Goal: Task Accomplishment & Management: Complete application form

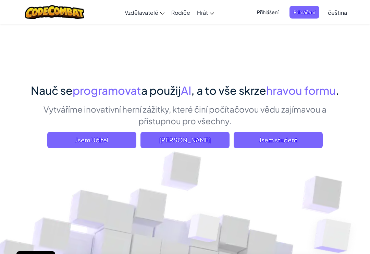
click at [305, 137] on span "Jsem student" at bounding box center [278, 140] width 89 height 16
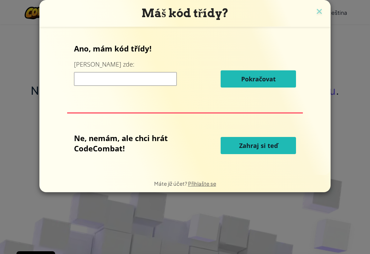
click at [87, 75] on input at bounding box center [125, 79] width 103 height 14
type input "J"
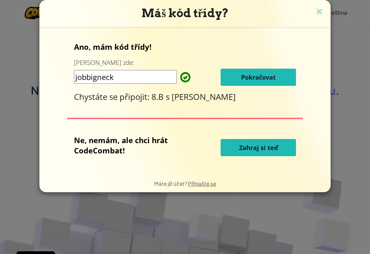
type input "jobbigneck"
click at [335, 89] on div "Máš kód třídy? Ano, mám kód třídy! Zadej ho zde: jobbigneck Pokračovat Chystáte…" at bounding box center [185, 127] width 370 height 254
click at [271, 75] on span "Pokračovat" at bounding box center [258, 77] width 35 height 8
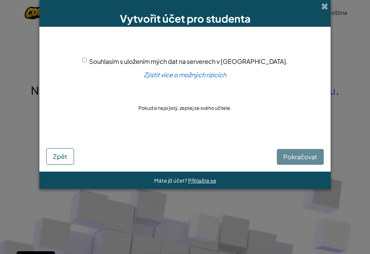
click at [299, 152] on div "Pokračovat Zpět" at bounding box center [185, 149] width 278 height 29
click at [326, 4] on span at bounding box center [324, 6] width 7 height 7
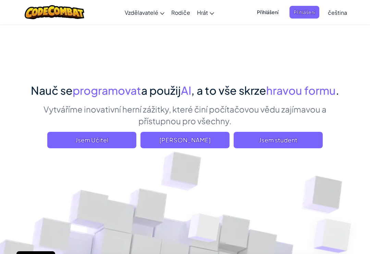
click at [302, 137] on span "Jsem student" at bounding box center [278, 140] width 89 height 16
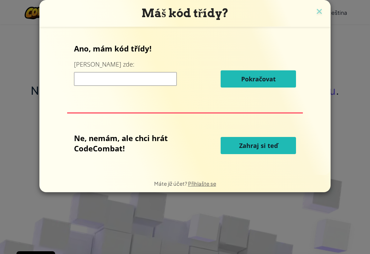
click at [86, 81] on input at bounding box center [125, 79] width 103 height 14
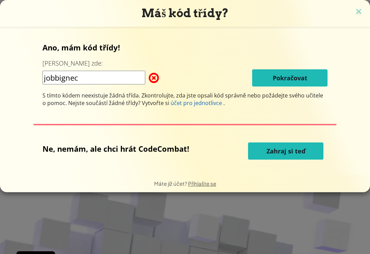
type input "jobbigneck"
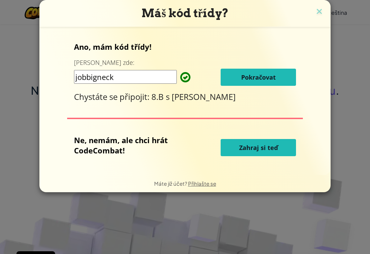
click at [281, 76] on button "Pokračovat" at bounding box center [258, 77] width 75 height 17
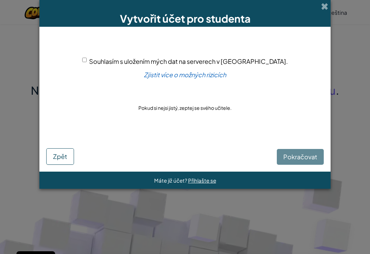
click at [87, 62] on input "Souhlasím s uložením mých dat na serverech v USA." at bounding box center [84, 60] width 4 height 4
checkbox input "true"
click at [307, 158] on span "Pokračovat" at bounding box center [301, 157] width 34 height 8
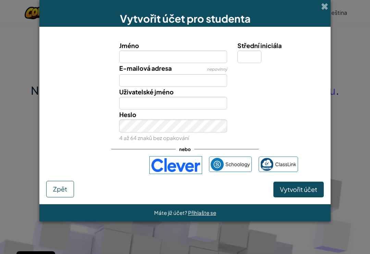
click at [142, 59] on input "Jméno" at bounding box center [173, 56] width 108 height 13
type input "K"
type input "Ela"
click at [251, 58] on input "Střední iniciála" at bounding box center [250, 56] width 24 height 13
type input "Ela"
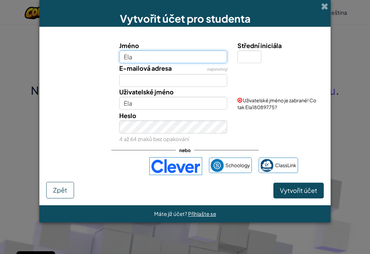
click at [146, 60] on input "Ela" at bounding box center [173, 56] width 108 height 13
click at [155, 57] on input "Eluša" at bounding box center [173, 56] width 108 height 13
type input "E"
type input "Eliška"
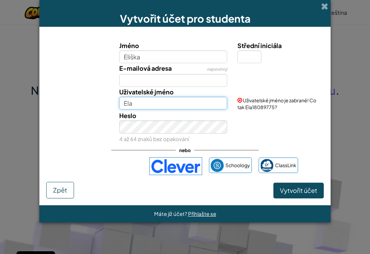
click at [158, 104] on input "Ela" at bounding box center [173, 103] width 108 height 13
type input "Eliška"
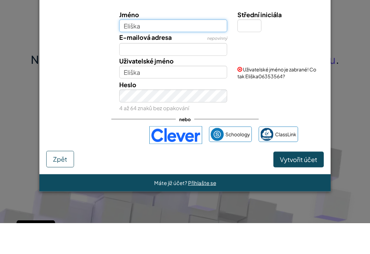
click at [163, 50] on input "Eliška" at bounding box center [173, 56] width 108 height 13
type input "Eluša"
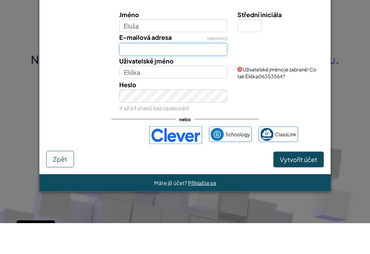
click at [187, 74] on input "E-mailová adresa" at bounding box center [173, 80] width 108 height 13
type input "Eluša"
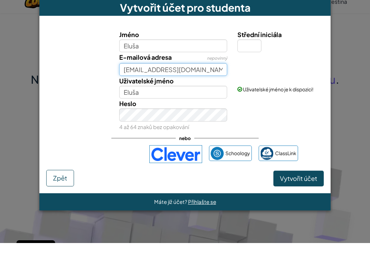
type input "eliska.zivna@zshavlickova.cz"
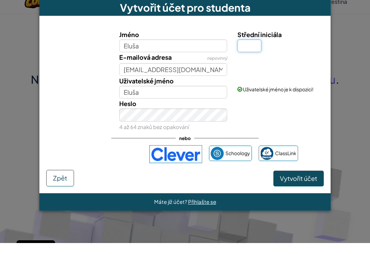
click at [251, 50] on input "Střední iniciála" at bounding box center [250, 56] width 24 height 13
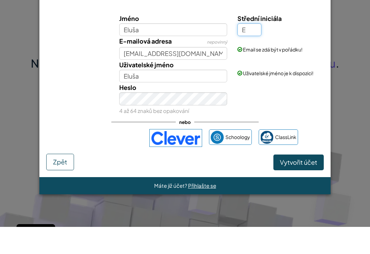
type input "E"
type input "ElušaE"
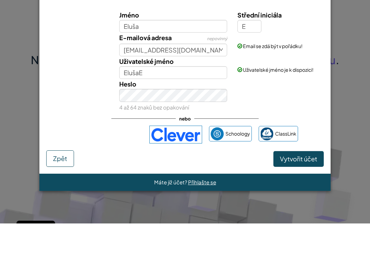
click at [253, 109] on div "Heslo 4 až 64 znaků bez opakování" at bounding box center [185, 126] width 285 height 34
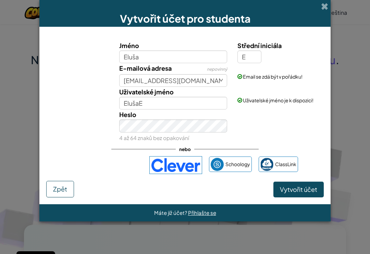
click at [255, 133] on div "Heslo 4 až 64 znaků bez opakování" at bounding box center [185, 126] width 285 height 34
click at [273, 141] on div "Heslo 4 až 64 znaků bez opakování" at bounding box center [185, 126] width 285 height 34
click at [252, 132] on div "Heslo 4 až 64 znaků bez opakování" at bounding box center [185, 126] width 285 height 34
click at [266, 136] on div "Heslo 4 až 64 znaků bez opakování" at bounding box center [185, 126] width 285 height 34
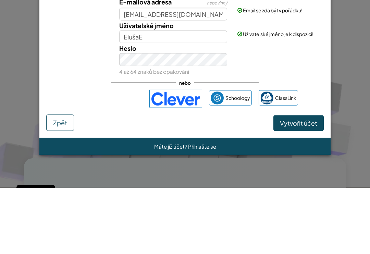
click at [294, 109] on div "Heslo 4 až 64 znaků bez opakování" at bounding box center [185, 126] width 285 height 34
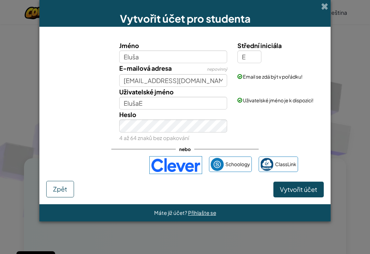
click at [310, 191] on span "Vytvořit účet" at bounding box center [298, 189] width 37 height 8
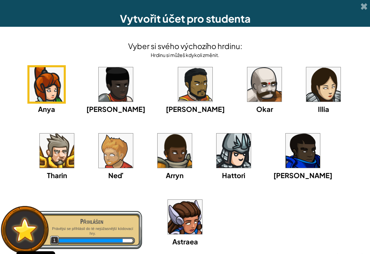
scroll to position [91, 0]
click at [202, 200] on img at bounding box center [185, 217] width 34 height 34
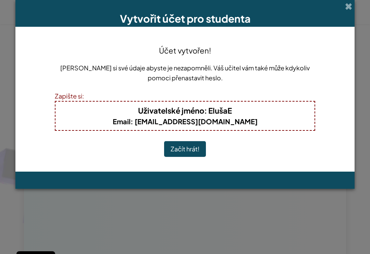
click at [195, 150] on button "Začít hrát!" at bounding box center [185, 149] width 42 height 16
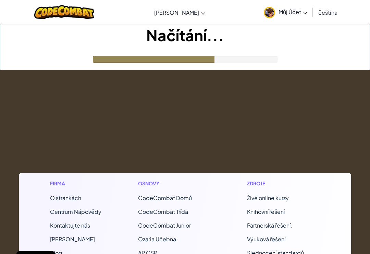
scroll to position [102, 0]
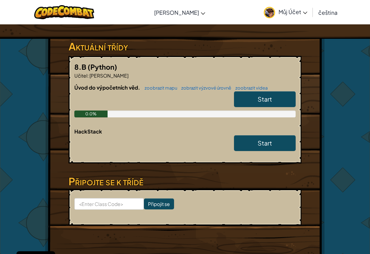
click at [276, 138] on link "Start" at bounding box center [265, 143] width 62 height 16
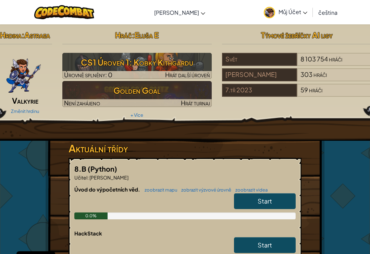
click at [273, 198] on link "Start" at bounding box center [265, 201] width 62 height 16
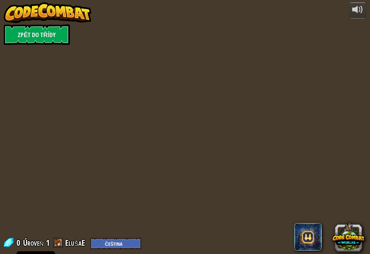
select select "cs"
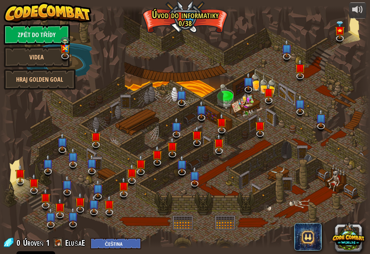
select select "cs"
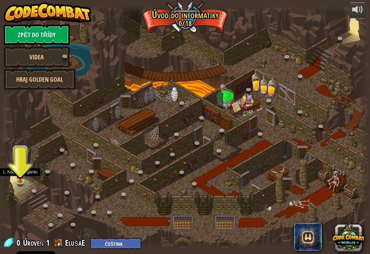
click at [20, 178] on img at bounding box center [20, 174] width 9 height 16
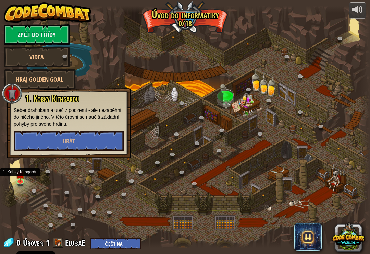
click at [44, 137] on button "Hrát" at bounding box center [69, 141] width 110 height 21
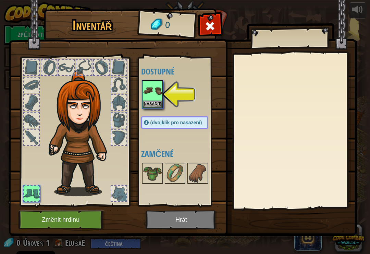
click at [159, 91] on img at bounding box center [152, 90] width 19 height 19
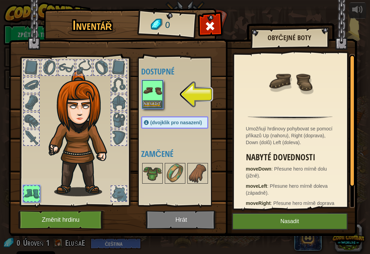
click at [313, 218] on button "Nasadit" at bounding box center [290, 221] width 116 height 17
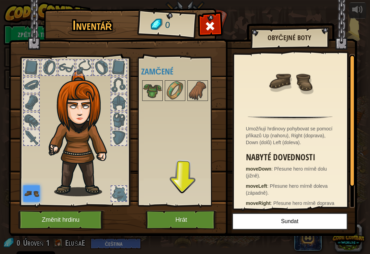
click at [195, 218] on button "Hrát" at bounding box center [182, 219] width 72 height 19
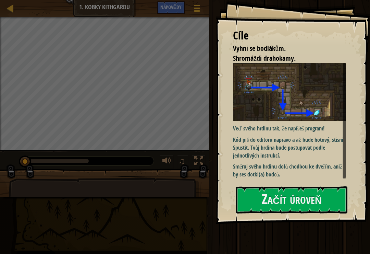
click at [316, 200] on button "Začít úroveň" at bounding box center [291, 199] width 111 height 27
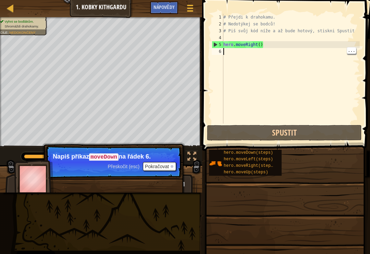
click at [227, 54] on div "# Přejdi k drahokamu. # Nedotýkej se bodců! # Piš svůj kód níže a až bude hotov…" at bounding box center [291, 75] width 138 height 123
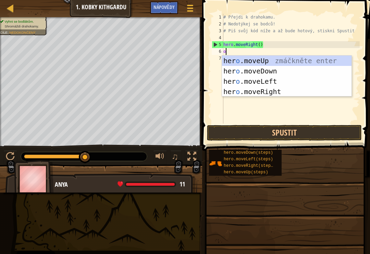
type textarea "ov"
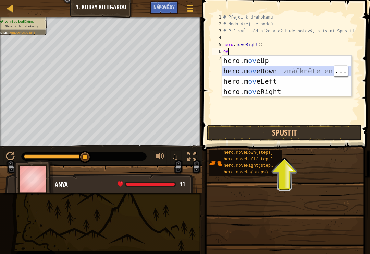
click at [315, 70] on div "hero.m ov eUp zmáčkněte enter hero.m ov eDown zmáčkněte enter hero.m ov eLeft z…" at bounding box center [287, 87] width 130 height 62
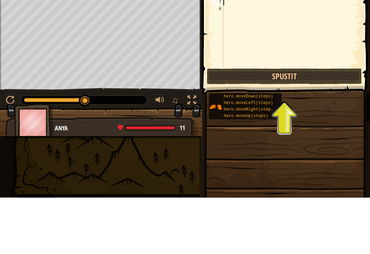
click at [322, 125] on button "Spustit" at bounding box center [284, 133] width 155 height 16
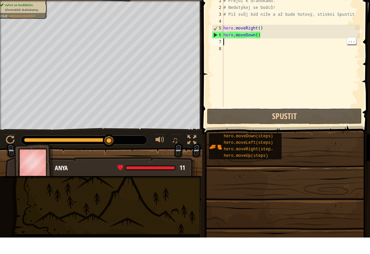
click at [230, 45] on div "# Přejdi k drahokamu. # Nedotýkej se bodců! # Piš svůj kód níže a až bude hotov…" at bounding box center [291, 75] width 138 height 123
click at [230, 41] on div "# Přejdi k drahokamu. # Nedotýkej se bodců! # Piš svůj kód níže a až bude hotov…" at bounding box center [291, 75] width 138 height 123
click at [227, 40] on div "# Přejdi k drahokamu. # Nedotýkej se bodců! # Piš svůj kód níže a až bude hotov…" at bounding box center [291, 75] width 138 height 123
click at [231, 38] on div "# Přejdi k drahokamu. # Nedotýkej se bodců! # Piš svůj kód níže a až bude hotov…" at bounding box center [291, 75] width 138 height 123
click at [226, 41] on div "# Přejdi k drahokamu. # Nedotýkej se bodců! # Piš svůj kód níže a až bude hotov…" at bounding box center [291, 75] width 138 height 123
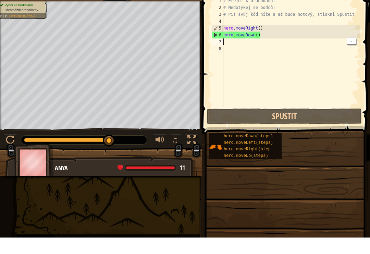
click at [229, 40] on div "# Přejdi k drahokamu. # Nedotýkej se bodců! # Piš svůj kód níže a až bude hotov…" at bounding box center [291, 75] width 138 height 123
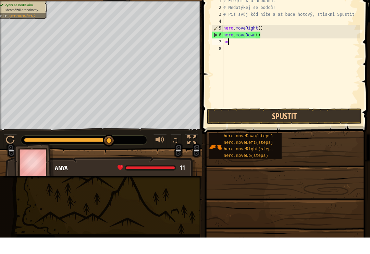
scroll to position [3, 0]
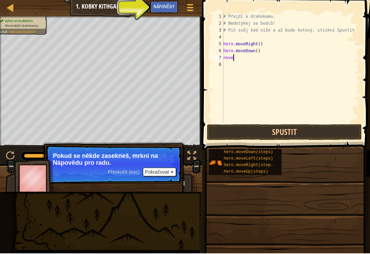
click at [168, 8] on span "Nápovědy" at bounding box center [164, 7] width 21 height 7
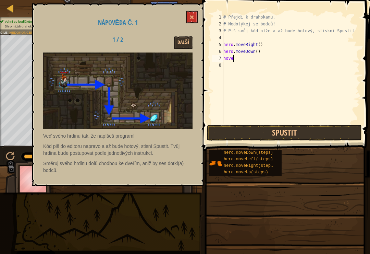
click at [183, 39] on button "Další" at bounding box center [183, 42] width 19 height 13
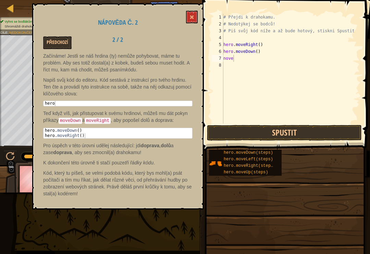
click at [188, 19] on button at bounding box center [192, 17] width 12 height 13
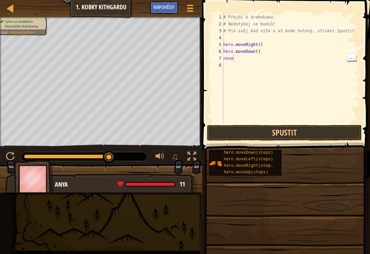
click at [238, 61] on div "# Přejdi k drahokamu. # Nedotýkej se bodců! # Piš svůj kód níže a až bude hotov…" at bounding box center [291, 75] width 138 height 123
click at [240, 55] on div "# Přejdi k drahokamu. # Nedotýkej se bodců! # Piš svůj kód níže a až bude hotov…" at bounding box center [291, 75] width 138 height 123
type textarea "n"
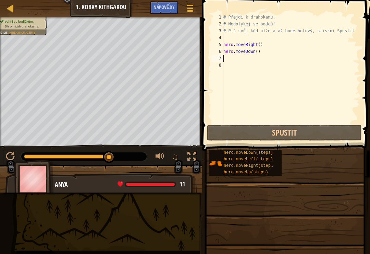
type textarea "hero.moveDown()"
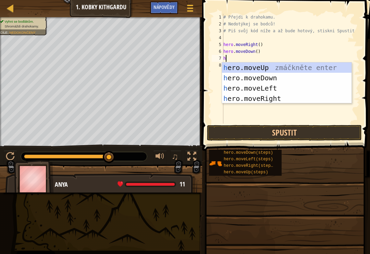
type textarea "he"
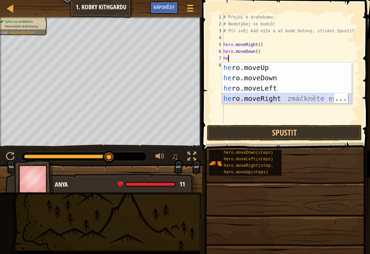
click at [305, 100] on div "he ro.moveUp zmáčkněte enter he ro.moveDown zmáčkněte enter he ro.moveLeft zmáč…" at bounding box center [287, 93] width 130 height 62
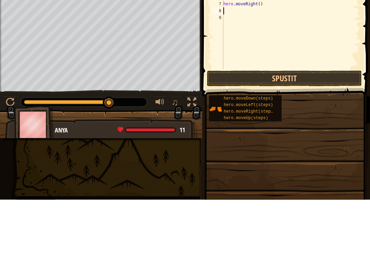
click at [293, 125] on button "Spustit" at bounding box center [284, 133] width 155 height 16
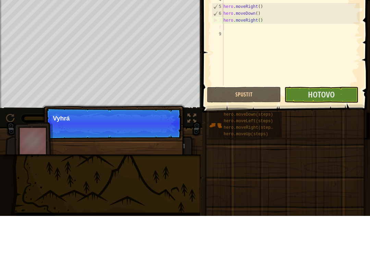
click at [337, 125] on button "Hotovo" at bounding box center [322, 133] width 74 height 16
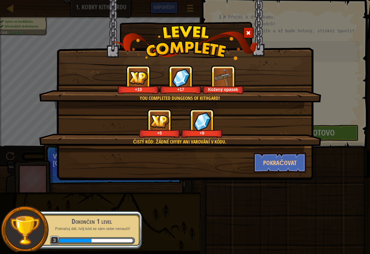
click at [297, 158] on button "Pokračovat" at bounding box center [280, 162] width 53 height 21
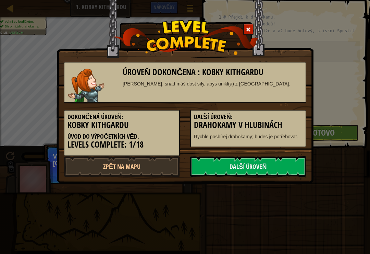
click at [272, 165] on link "Další úroveň" at bounding box center [248, 166] width 116 height 21
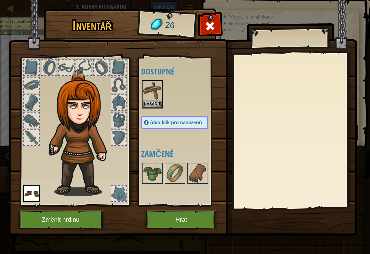
click at [151, 97] on img at bounding box center [152, 90] width 19 height 19
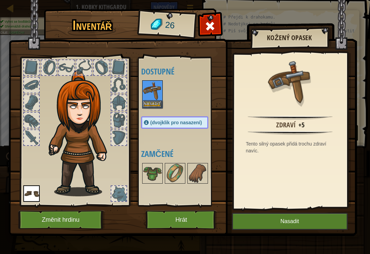
click at [301, 220] on button "Nasadit" at bounding box center [290, 221] width 116 height 17
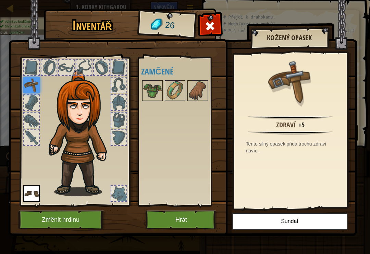
click at [193, 91] on img at bounding box center [197, 90] width 19 height 19
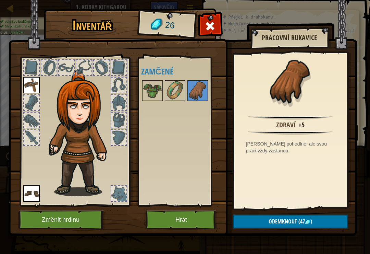
click at [163, 219] on button "Hrát" at bounding box center [182, 219] width 72 height 19
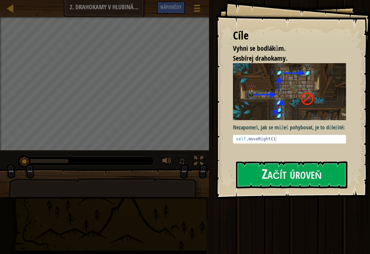
click at [311, 178] on button "Začít úroveň" at bounding box center [291, 174] width 111 height 27
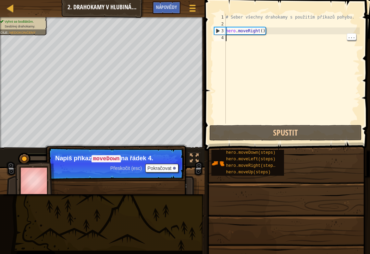
click at [227, 43] on div "# Seber všechny drahokamy s použitím příkazů pohybu. hero . moveRight ( )" at bounding box center [292, 75] width 135 height 123
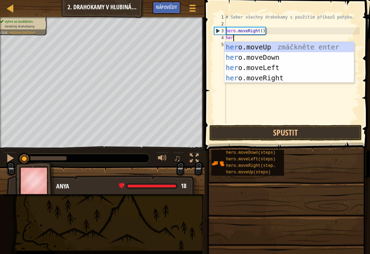
scroll to position [3, 0]
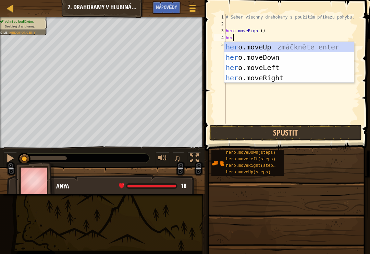
type textarea "hero"
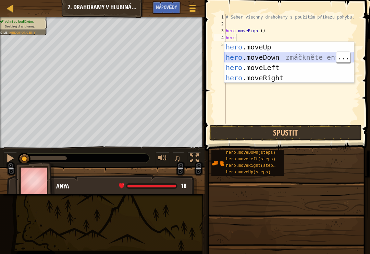
click at [311, 58] on div "hero .moveUp zmáčkněte enter hero .moveDown zmáčkněte enter hero .moveLeft zmáč…" at bounding box center [290, 73] width 130 height 62
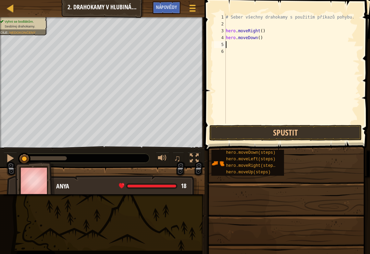
scroll to position [3, 0]
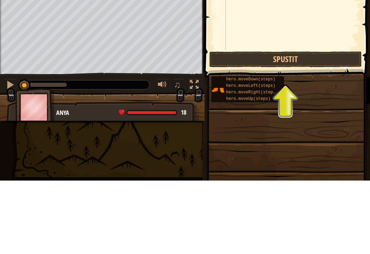
click at [318, 125] on button "Spustit" at bounding box center [285, 133] width 153 height 16
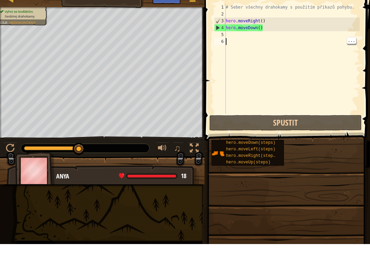
click at [233, 38] on div "# Seber všechny drahokamy s použitím příkazů pohybu. hero . moveRight ( ) hero …" at bounding box center [292, 75] width 135 height 123
click at [235, 33] on div "# Seber všechny drahokamy s použitím příkazů pohybu. hero . moveRight ( ) hero …" at bounding box center [292, 75] width 135 height 123
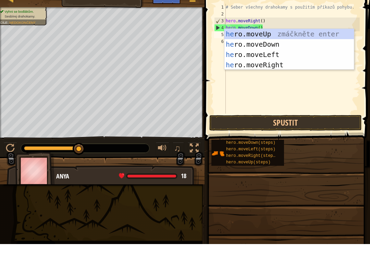
scroll to position [3, 0]
type textarea "hero"
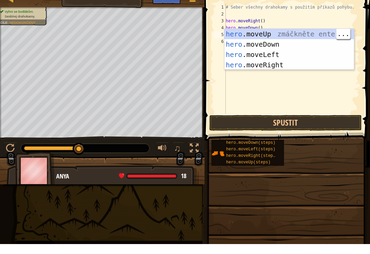
click at [296, 39] on div "hero .moveUp zmáčkněte enter hero .moveDown zmáčkněte enter hero .moveLeft zmáč…" at bounding box center [290, 70] width 130 height 62
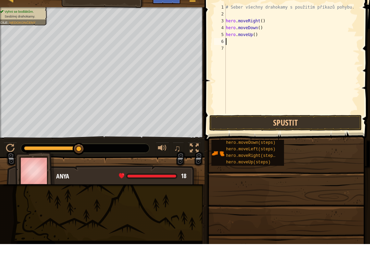
scroll to position [3, 0]
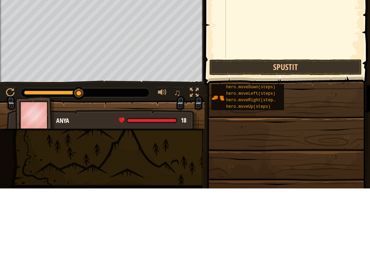
click at [304, 125] on button "Spustit" at bounding box center [285, 133] width 153 height 16
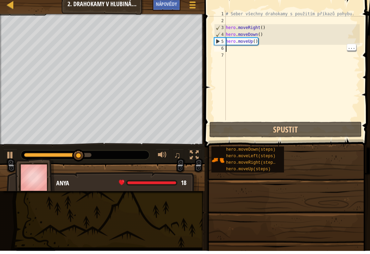
click at [233, 50] on div "# Seber všechny drahokamy s použitím příkazů pohybu. hero . moveRight ( ) hero …" at bounding box center [292, 75] width 135 height 123
click at [255, 50] on div "# Seber všechny drahokamy s použitím příkazů pohybu. hero . moveRight ( ) hero …" at bounding box center [292, 75] width 135 height 123
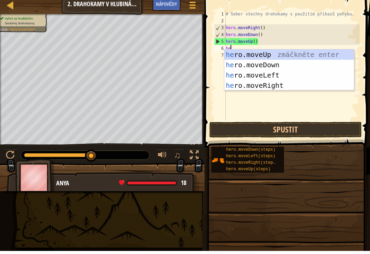
type textarea "her"
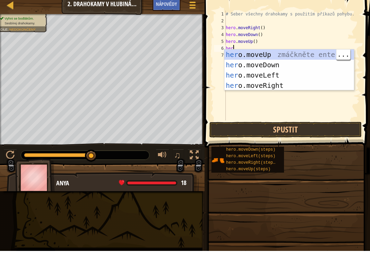
click at [289, 52] on div "her o.moveUp zmáčkněte enter her o.moveDown zmáčkněte enter her o.moveLeft zmáč…" at bounding box center [290, 83] width 130 height 62
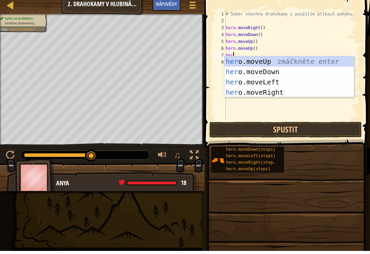
type textarea "hero"
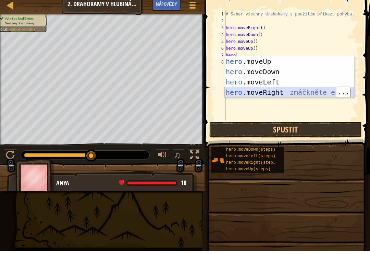
click at [319, 94] on div "hero .moveUp zmáčkněte enter hero .moveDown zmáčkněte enter hero .moveLeft zmáč…" at bounding box center [290, 90] width 130 height 62
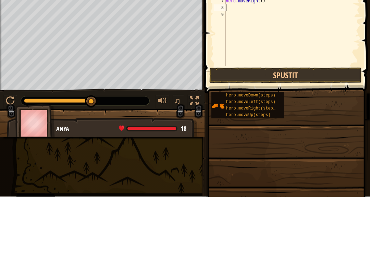
click at [317, 125] on button "Spustit" at bounding box center [285, 133] width 153 height 16
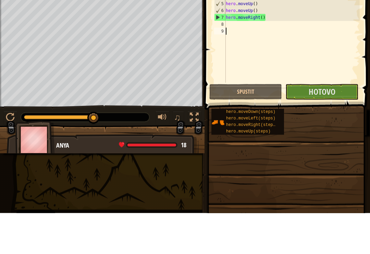
click at [337, 125] on button "Hotovo" at bounding box center [322, 133] width 73 height 16
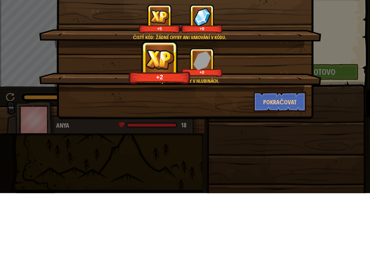
click at [345, 41] on div "Čistý kód: žádné chyby ani varování v kódu. +5 +9 Dokončil jsi Drahokamy v hlub…" at bounding box center [185, 127] width 370 height 254
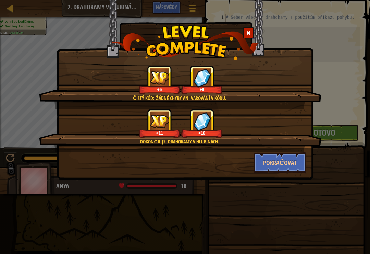
click at [297, 165] on button "Pokračovat" at bounding box center [280, 162] width 53 height 21
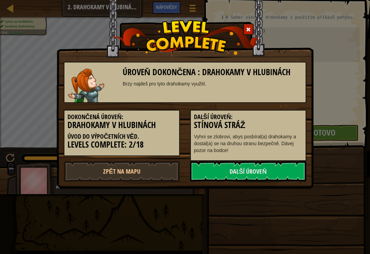
click at [276, 170] on link "Další úroveň" at bounding box center [248, 171] width 116 height 21
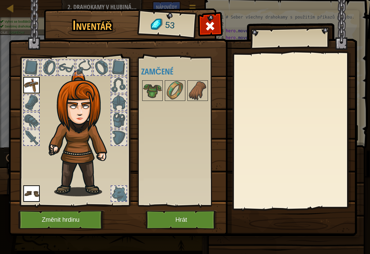
click at [198, 85] on img at bounding box center [197, 90] width 19 height 19
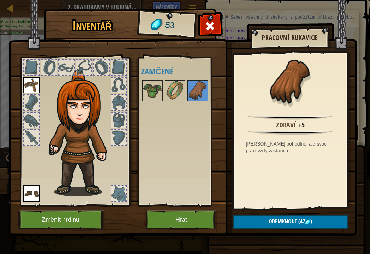
click at [177, 93] on img at bounding box center [175, 90] width 19 height 19
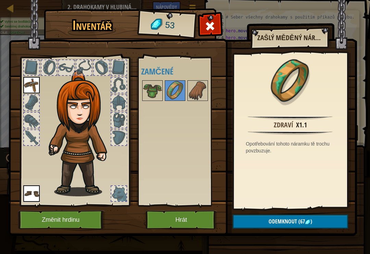
click at [148, 93] on img at bounding box center [152, 90] width 19 height 19
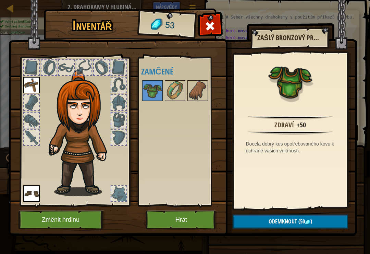
click at [192, 212] on button "Hrát" at bounding box center [182, 219] width 72 height 19
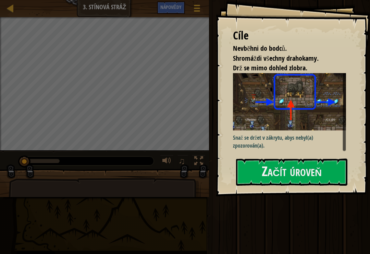
click at [322, 177] on button "Začít úroveň" at bounding box center [291, 171] width 111 height 27
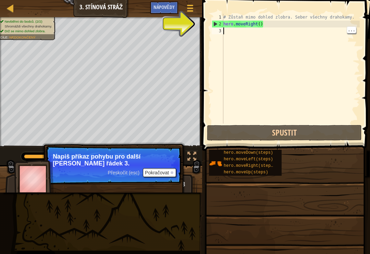
click at [226, 30] on div "# Zůstaň mimo dohled zlobra. Seber všechny drahokamy. hero . moveRight ( )" at bounding box center [291, 75] width 138 height 123
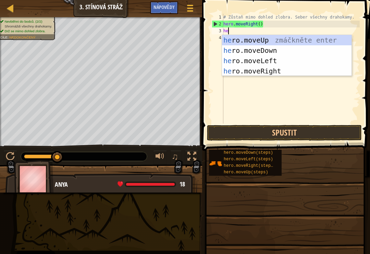
scroll to position [3, 0]
type textarea "hero"
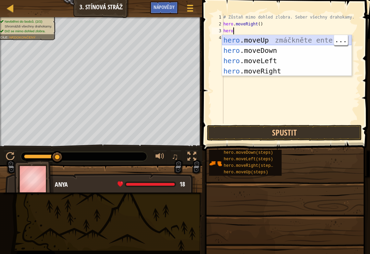
click at [285, 42] on div "hero .moveUp zmáčkněte enter hero .moveDown zmáčkněte enter hero .moveLeft zmáč…" at bounding box center [287, 66] width 130 height 62
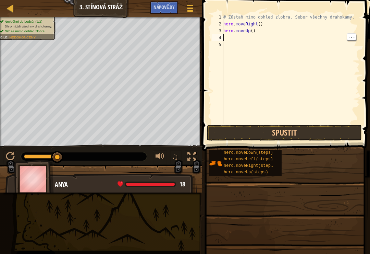
click at [231, 40] on div "# Zůstaň mimo dohled zlobra. Seber všechny drahokamy. hero . moveRight ( ) hero…" at bounding box center [291, 75] width 138 height 123
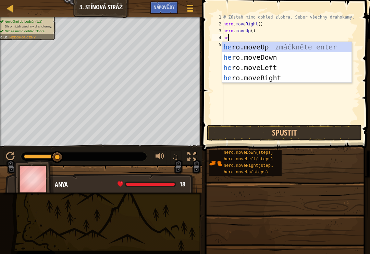
type textarea "her"
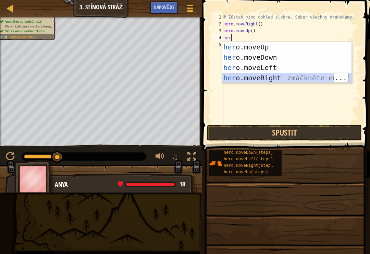
click at [294, 79] on div "her o.moveUp zmáčkněte enter her o.moveDown zmáčkněte enter her o.moveLeft zmáč…" at bounding box center [287, 73] width 130 height 62
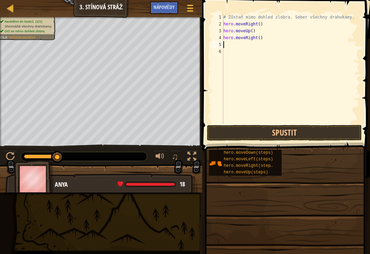
scroll to position [3, 0]
click at [234, 44] on div "# Zůstaň mimo dohled zlobra. Seber všechny drahokamy. hero . moveRight ( ) hero…" at bounding box center [291, 75] width 138 height 123
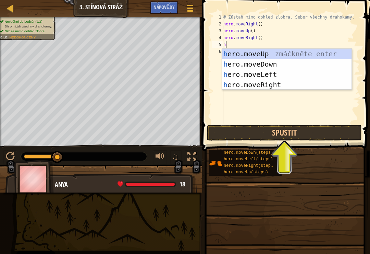
type textarea "her"
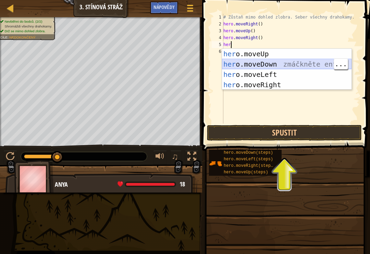
click at [281, 62] on div "her o.moveUp zmáčkněte enter her o.moveDown zmáčkněte enter her o.moveLeft zmáč…" at bounding box center [287, 80] width 130 height 62
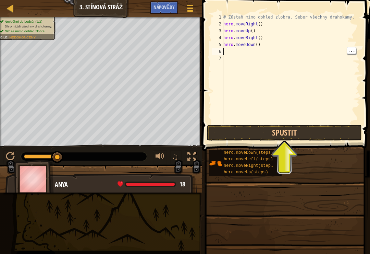
type textarea "h"
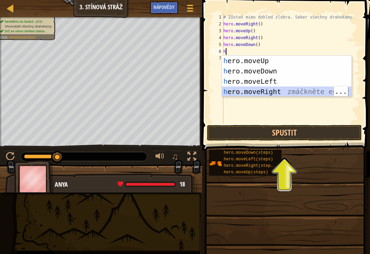
click at [280, 89] on div "h ero.moveUp zmáčkněte enter h ero.moveDown zmáčkněte enter h ero.moveLeft zmáč…" at bounding box center [287, 87] width 130 height 62
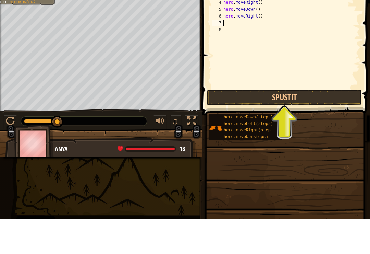
click at [332, 125] on button "Spustit" at bounding box center [284, 133] width 155 height 16
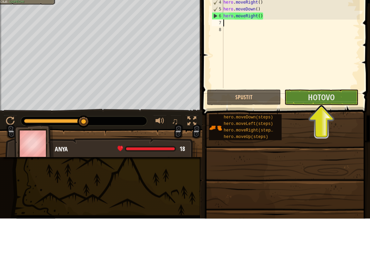
click at [332, 127] on span "Hotovo" at bounding box center [321, 132] width 27 height 11
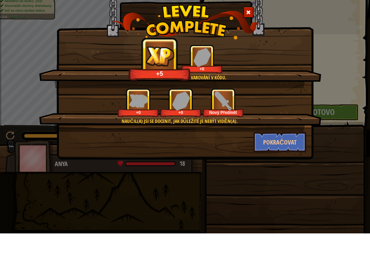
click at [346, 59] on div "Čistý kód: žádné chyby ani varování v kódu. +5 +0 Naučil(a) jsi se docenit, jak…" at bounding box center [185, 127] width 370 height 254
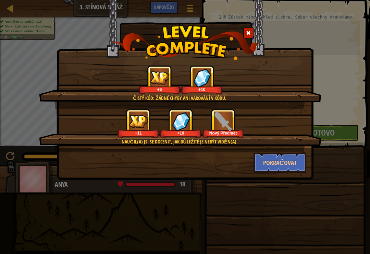
click at [303, 159] on button "Pokračovat" at bounding box center [280, 162] width 53 height 21
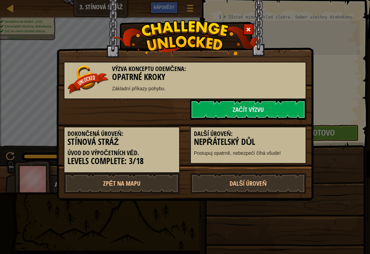
click at [271, 173] on link "Další úroveň" at bounding box center [248, 183] width 116 height 21
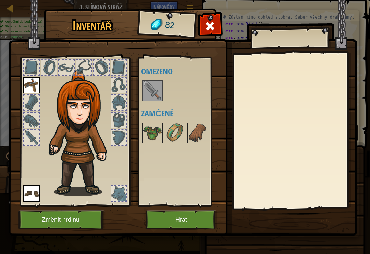
click at [157, 92] on img at bounding box center [152, 90] width 19 height 19
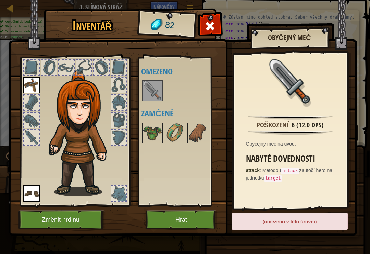
click at [191, 223] on button "Hrát" at bounding box center [182, 219] width 72 height 19
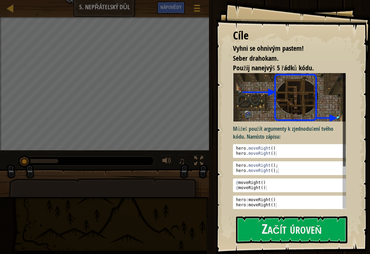
click at [310, 235] on button "Začít úroveň" at bounding box center [291, 229] width 111 height 27
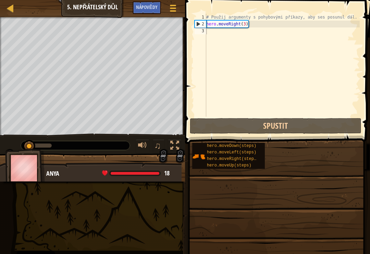
click at [176, 143] on div at bounding box center [174, 145] width 9 height 9
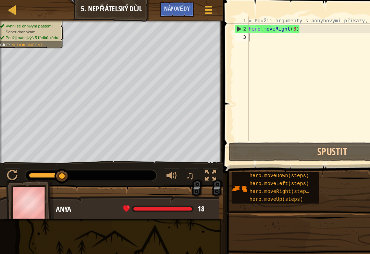
click at [212, 31] on div "# Použij argumenty s pohybovými příkazy, aby ses posunul dál. hero . moveRight …" at bounding box center [282, 72] width 155 height 117
click at [211, 31] on div "# Použij argumenty s pohybovými příkazy, aby ses posunul dál. hero . moveRight …" at bounding box center [282, 72] width 155 height 117
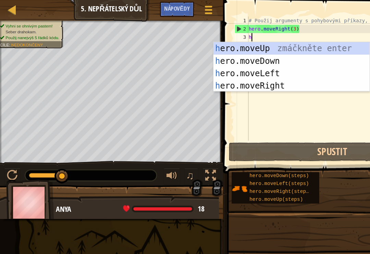
scroll to position [3, 0]
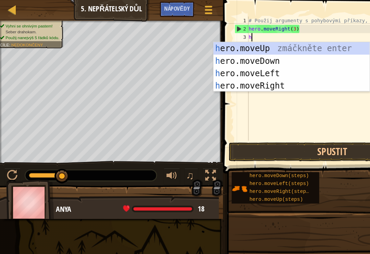
type textarea "he"
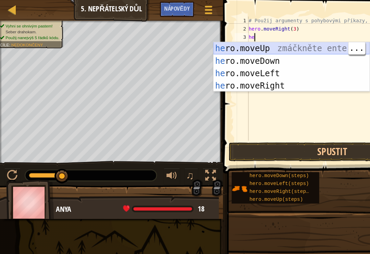
click at [248, 41] on div "he ro.moveUp zmáčkněte enter he ro.moveDown zmáčkněte enter he ro.moveLeft zmáč…" at bounding box center [242, 66] width 130 height 62
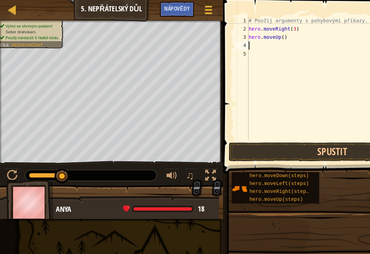
click at [215, 36] on div "# Použij argumenty s pohybovými příkazy, aby ses posunul dál. hero . moveRight …" at bounding box center [282, 72] width 155 height 117
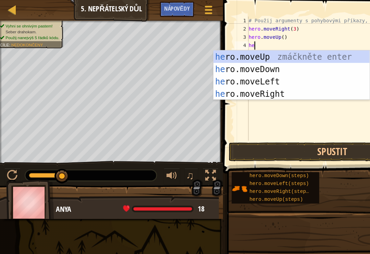
type textarea "her"
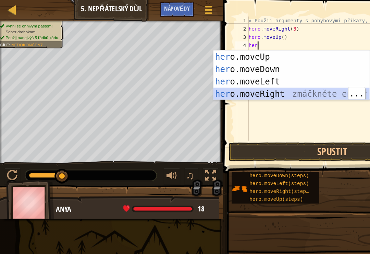
click at [229, 79] on div "her o.moveUp zmáčkněte enter her o.moveDown zmáčkněte enter her o.moveLeft zmáč…" at bounding box center [242, 73] width 130 height 62
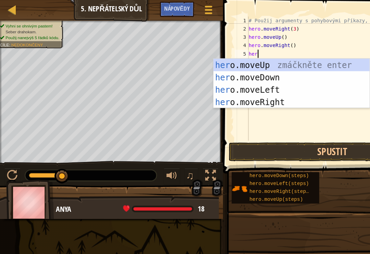
type textarea "hero"
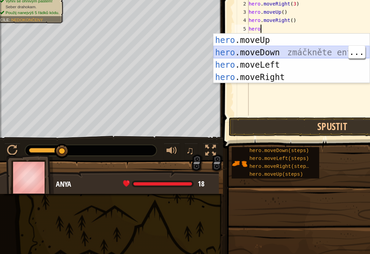
click at [264, 49] on div "hero .moveUp zmáčkněte enter hero .moveDown zmáčkněte enter hero .moveLeft zmáč…" at bounding box center [242, 80] width 130 height 62
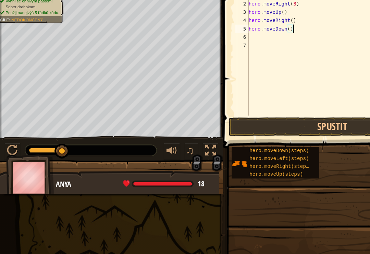
click at [243, 24] on div "# Použij argumenty s pohybovými příkazy, aby ses posunul dál. hero . moveRight …" at bounding box center [282, 72] width 155 height 117
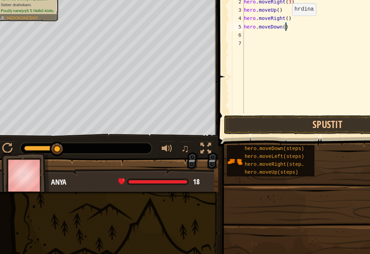
type textarea "hero.moveDown(3)"
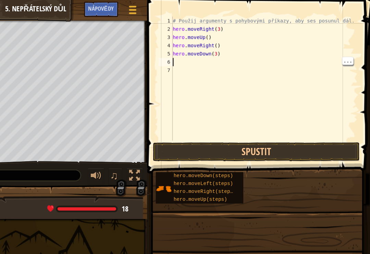
click at [205, 52] on div "# Použij argumenty s pohybovými příkazy, aby ses posunul dál. hero . moveRight …" at bounding box center [282, 72] width 155 height 117
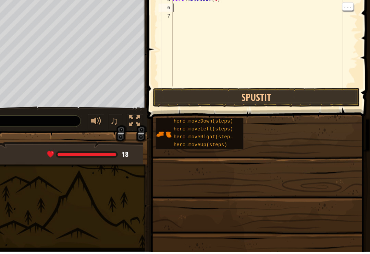
type textarea "h"
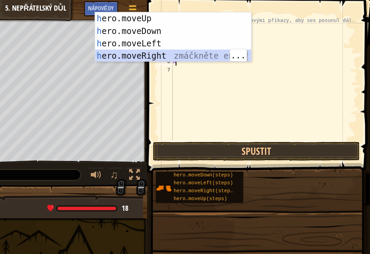
click at [157, 46] on div "h ero.moveUp zmáčkněte enter h ero.moveDown zmáčkněte enter h ero.moveLeft zmáč…" at bounding box center [207, 42] width 130 height 62
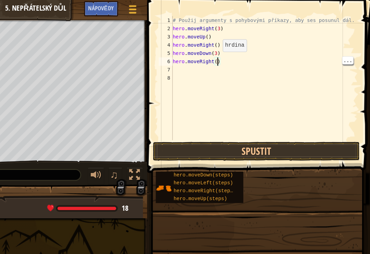
click at [205, 50] on div "# Použij argumenty s pohybovými příkazy, aby ses posunul dál. hero . moveRight …" at bounding box center [282, 72] width 155 height 117
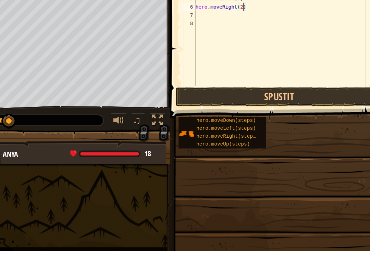
type textarea "hero.moveRight(2)"
click at [241, 118] on button "Spustit" at bounding box center [276, 126] width 172 height 16
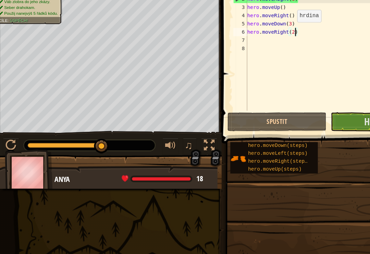
click at [289, 91] on div "# Použij argumenty s pohybovými příkazy, aby ses posunul dál. hero . moveRight …" at bounding box center [282, 72] width 155 height 117
click at [289, 118] on button "Hotovo" at bounding box center [317, 126] width 82 height 16
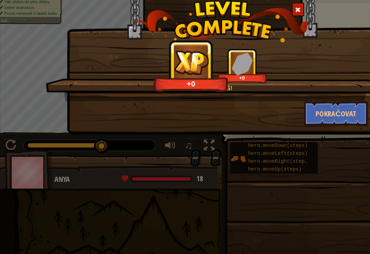
click at [281, 65] on div "+0 +0" at bounding box center [181, 79] width 266 height 29
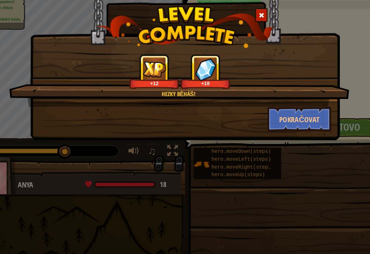
click at [262, 109] on button "Pokračovat" at bounding box center [280, 119] width 53 height 21
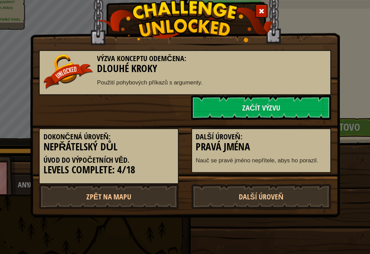
click at [243, 173] on link "Další úroveň" at bounding box center [248, 183] width 116 height 21
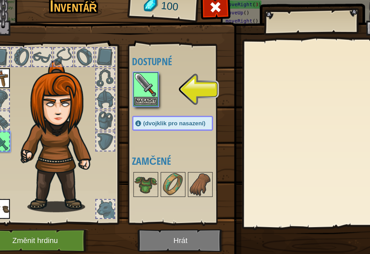
click at [143, 81] on img at bounding box center [152, 90] width 19 height 19
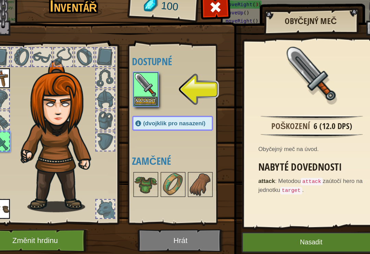
click at [283, 213] on button "Nasadit" at bounding box center [290, 221] width 116 height 17
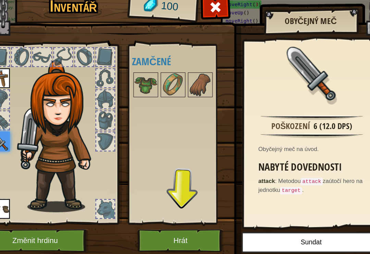
click at [151, 210] on button "Hrát" at bounding box center [182, 219] width 72 height 19
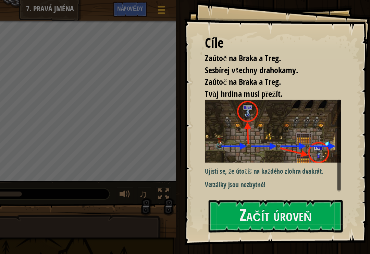
click at [245, 168] on button "Začít úroveň" at bounding box center [291, 179] width 111 height 27
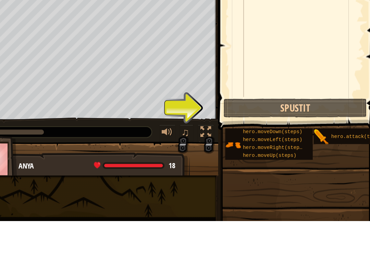
click at [249, 152] on button "Spustit" at bounding box center [303, 160] width 119 height 16
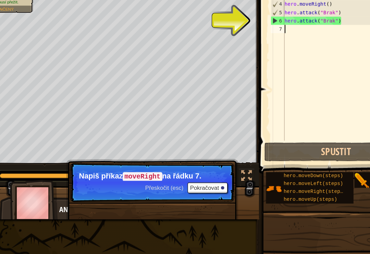
scroll to position [3, 0]
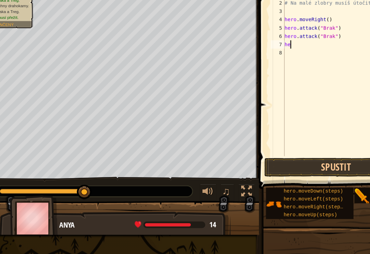
type textarea "her"
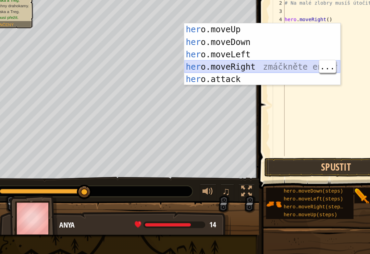
click at [235, 57] on div "her o.moveUp zmáčkněte enter her o.moveDown zmáčkněte enter her o.moveLeft zmáč…" at bounding box center [242, 77] width 130 height 72
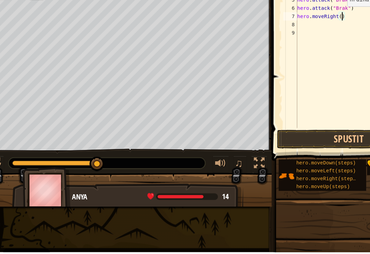
type textarea "hero.moveRight(2)"
click at [260, 19] on div "# Zaútoč proti Brakovi a Treg! # Na malé zlobry musíš útočit dvakrát. hero . mo…" at bounding box center [309, 89] width 101 height 151
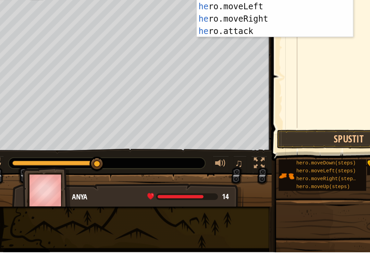
scroll to position [3, 0]
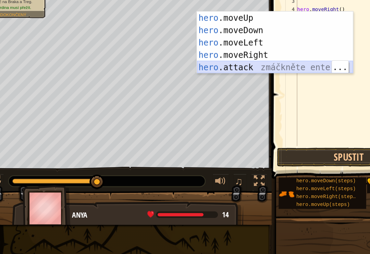
click at [247, 57] on div "hero .moveUp zmáčkněte enter hero .moveDown zmáčkněte enter hero .moveLeft zmáč…" at bounding box center [242, 75] width 130 height 72
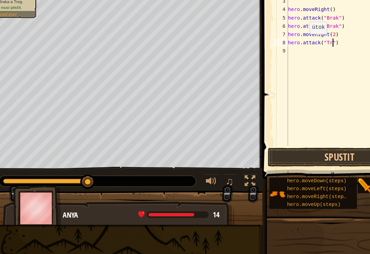
scroll to position [3, 3]
type textarea "hero.attack("Treg")"
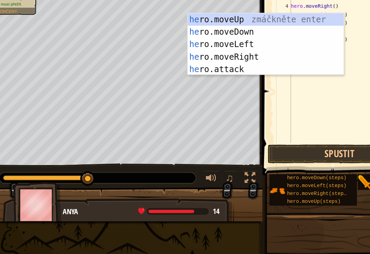
scroll to position [3, 0]
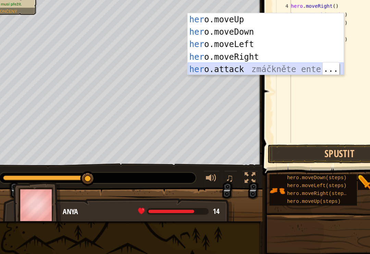
click at [238, 57] on div "her o.moveUp zmáčkněte enter her o.moveDown zmáčkněte enter her o.moveLeft zmáč…" at bounding box center [242, 80] width 130 height 72
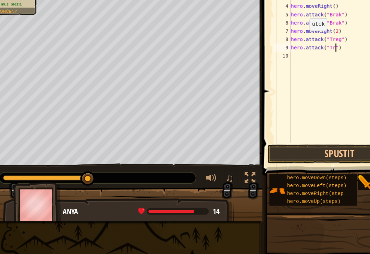
scroll to position [3, 3]
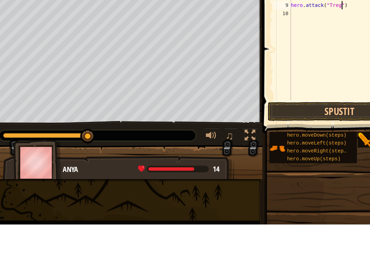
type textarea "hero.attack("Treg")"
click at [283, 152] on button "Spustit" at bounding box center [303, 160] width 119 height 16
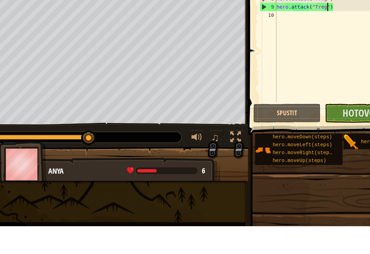
click at [318, 154] on span "Hotovo" at bounding box center [331, 159] width 27 height 11
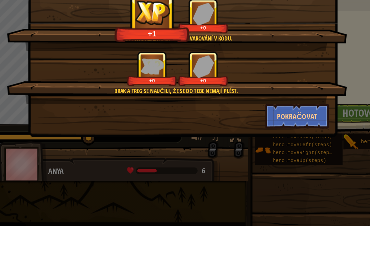
click at [297, 48] on div "Čistý kód: žádné chyby ani varování v kódu. +1 +0 Brak a Treg se naučili, že se…" at bounding box center [185, 127] width 370 height 254
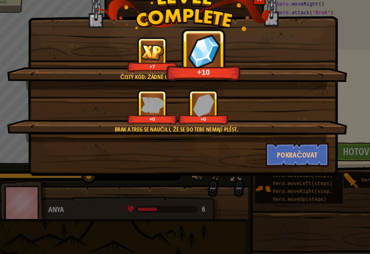
click at [255, 152] on button "Pokračovat" at bounding box center [280, 162] width 53 height 21
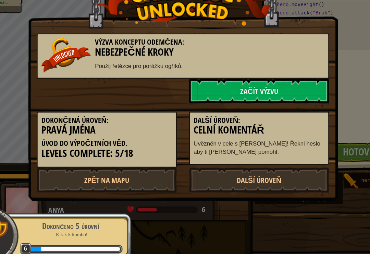
click at [242, 99] on link "Začít výzvu" at bounding box center [248, 109] width 116 height 21
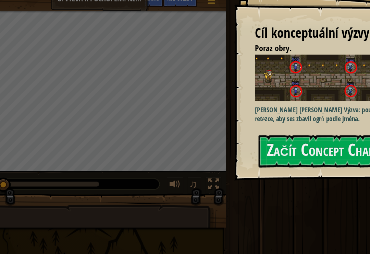
click at [263, 130] on button "Začít Concept Challenge" at bounding box center [291, 133] width 111 height 27
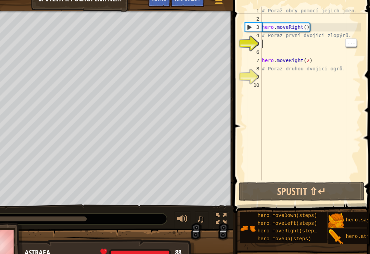
click at [276, 35] on div "# Poraž obry pomocí jejich jmen. hero . moveRight ( ) # Poraz první dvojici zlo…" at bounding box center [318, 93] width 84 height 158
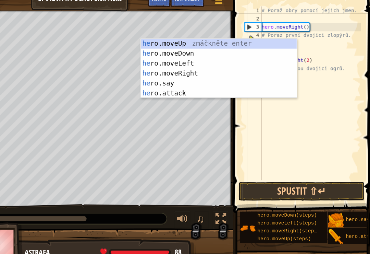
scroll to position [3, 0]
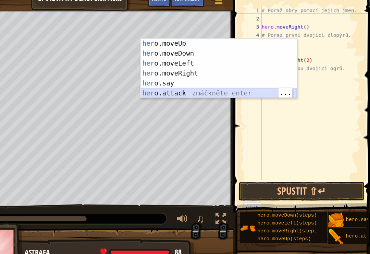
click at [184, 77] on div "her o.moveUp zmáčkněte enter her o.moveDown zmáčkněte enter her o.moveLeft zmáč…" at bounding box center [242, 73] width 130 height 66
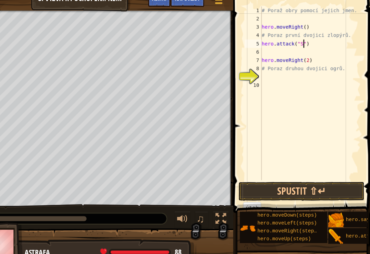
scroll to position [3, 3]
type textarea "hero.attack("Sog")"
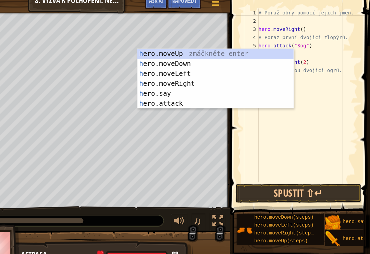
scroll to position [0, 0]
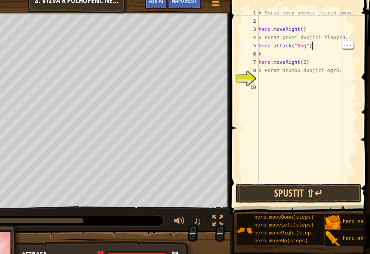
click at [276, 37] on div "# Poraž obry pomocí jejich jmen. hero . moveRight ( ) # Poraz první dvojici zlo…" at bounding box center [318, 93] width 84 height 158
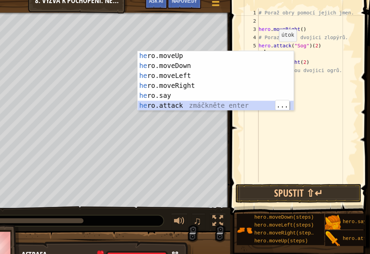
click at [180, 87] on div "he ro.moveUp zmáčkněte enter he ro.moveDown zmáčkněte enter he ro.moveLeft zmáč…" at bounding box center [242, 82] width 130 height 66
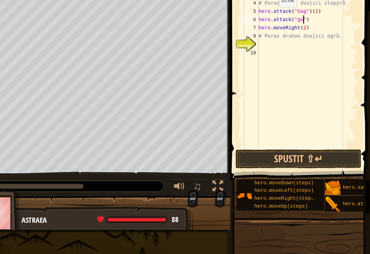
scroll to position [3, 3]
type textarea "hero.attack("gos")(2)"
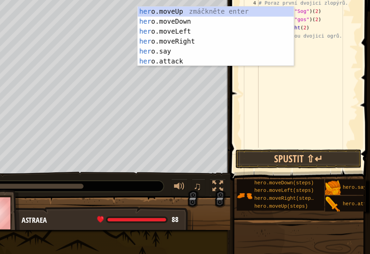
scroll to position [3, 0]
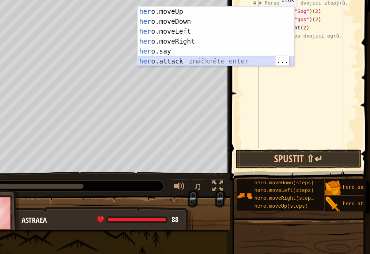
click at [197, 48] on div "her o.moveUp zmáčkněte enter her o.moveDown zmáčkněte enter her o.moveLeft zmáč…" at bounding box center [242, 74] width 130 height 66
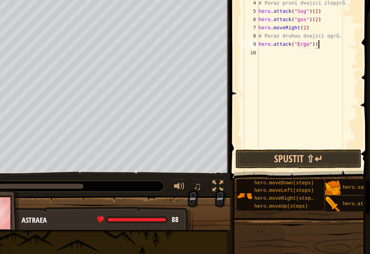
scroll to position [3, 4]
type textarea "hero.attack("Ergo")(2)"
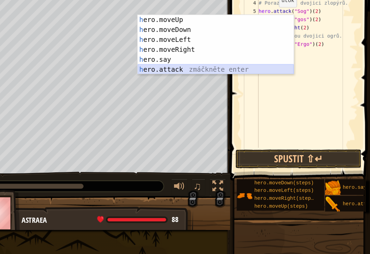
click at [194, 57] on div "h ero.moveUp zmáčkněte enter h ero.moveDown zmáčkněte enter h ero.moveLeft zmáč…" at bounding box center [242, 81] width 130 height 66
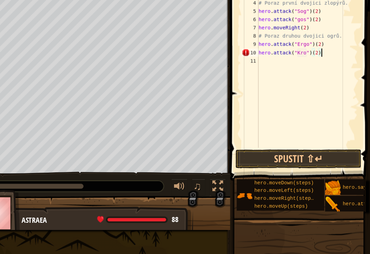
scroll to position [3, 4]
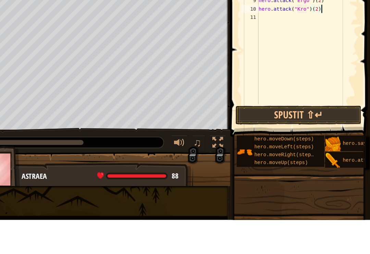
click at [278, 159] on button "Spustit ⇧↵" at bounding box center [311, 167] width 105 height 16
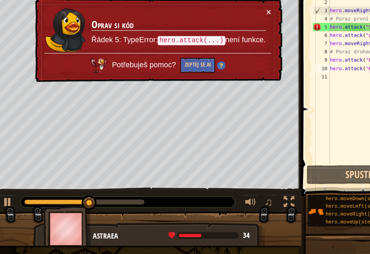
click at [225, 28] on button "×" at bounding box center [227, 31] width 4 height 7
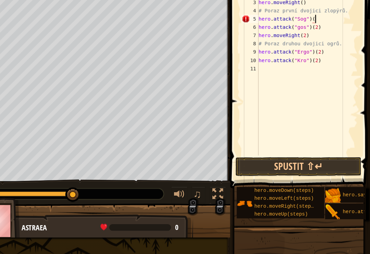
scroll to position [3, 3]
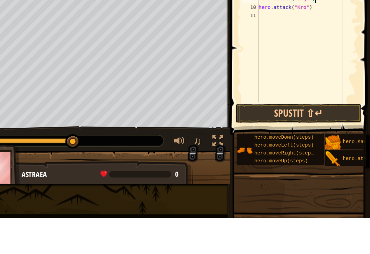
click at [263, 159] on button "Spustit ⇧↵" at bounding box center [311, 167] width 105 height 16
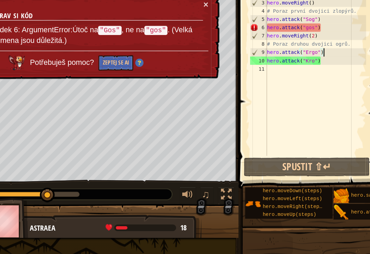
type textarea "hero.attack("gos")"
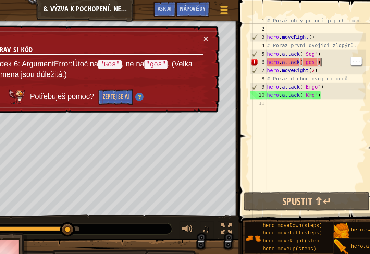
click at [48, 31] on td "Oprav si kód Řádek 6: ArgumentError:Útoč na "Gos" , ne na "gos" . (Velká písmen…" at bounding box center [136, 49] width 177 height 42
click at [225, 33] on button "×" at bounding box center [227, 31] width 4 height 7
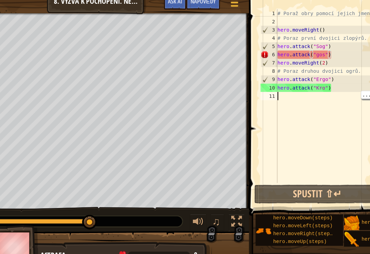
scroll to position [3, 0]
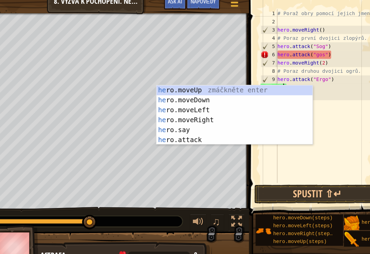
type textarea "h"
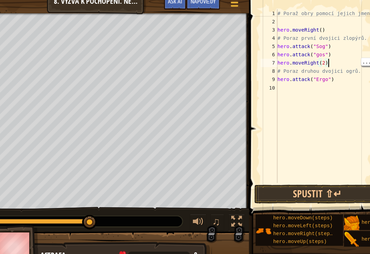
click at [291, 47] on div "# Poraž obry pomocí jejich jmen. hero . moveRight ( ) # Poraz první dvojici zlo…" at bounding box center [318, 93] width 84 height 158
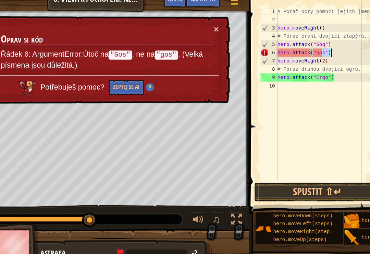
click at [225, 28] on button "×" at bounding box center [227, 31] width 4 height 7
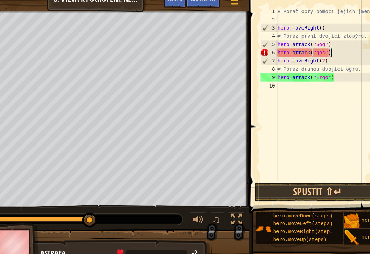
type textarea "hero.attack("go"
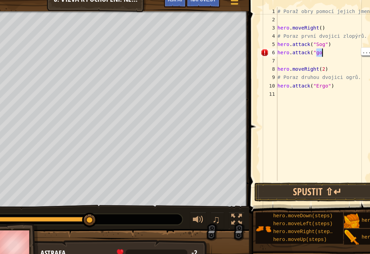
type textarea "hero.attack("go"
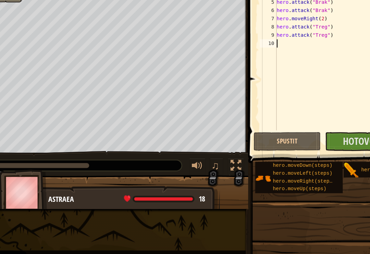
click at [73, 204] on div "Astraea" at bounding box center [140, 208] width 135 height 9
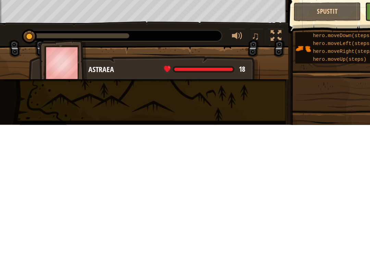
click at [230, 188] on div at bounding box center [119, 205] width 239 height 34
click at [228, 188] on div at bounding box center [119, 205] width 239 height 34
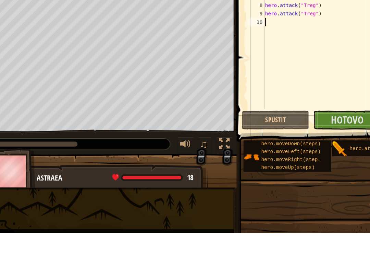
click at [318, 154] on span "Hotovo" at bounding box center [331, 159] width 27 height 11
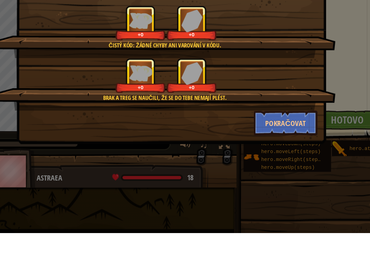
click at [254, 152] on button "Pokračovat" at bounding box center [280, 162] width 53 height 21
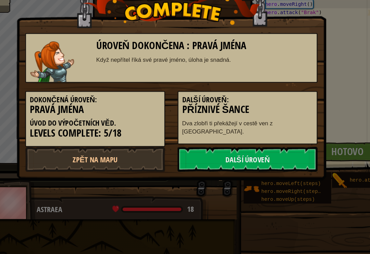
click at [64, 156] on link "Zpět na mapu" at bounding box center [122, 166] width 116 height 21
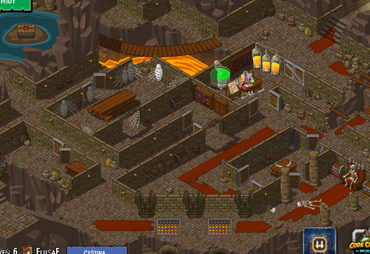
select select "cs"
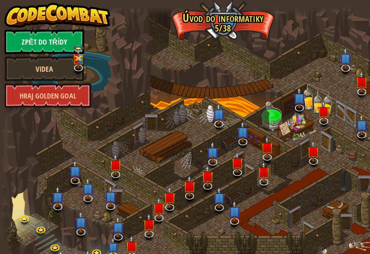
select select "cs"
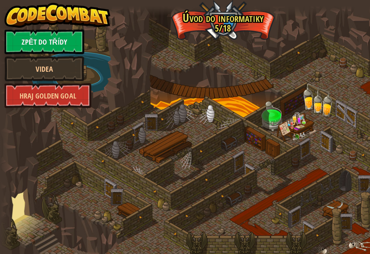
select select "cs"
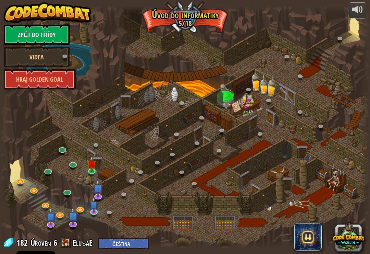
select select "cs"
